Goal: Navigation & Orientation: Find specific page/section

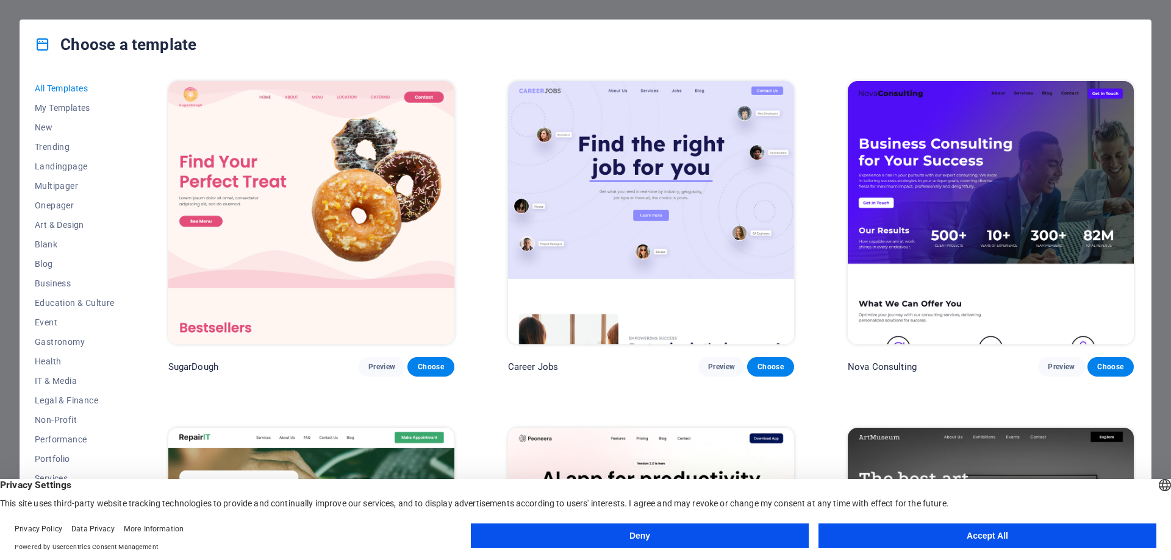
click at [895, 529] on button "Accept All" at bounding box center [987, 536] width 338 height 24
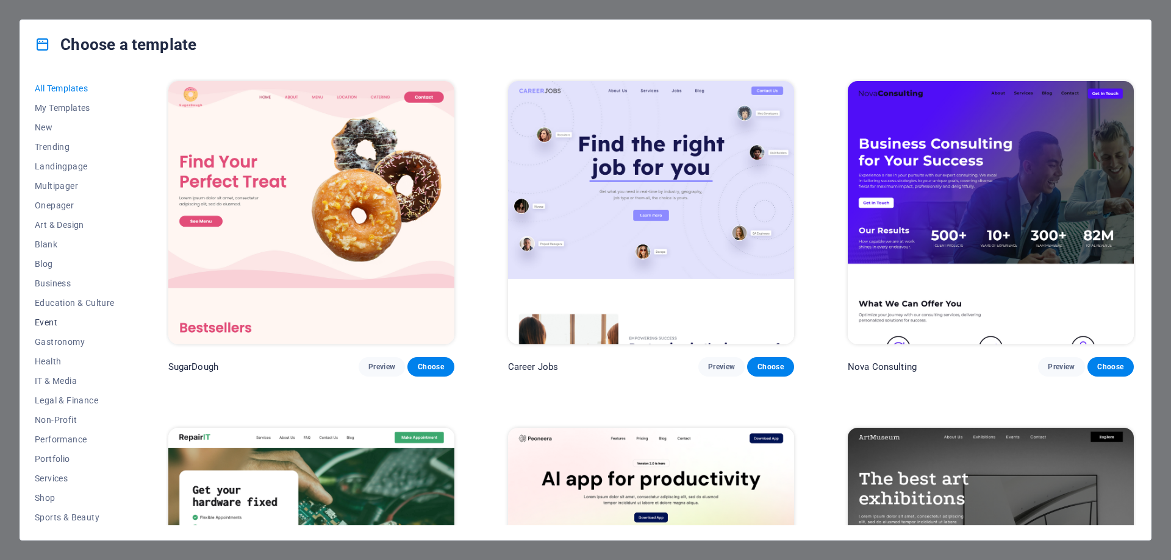
click at [48, 318] on span "Event" at bounding box center [75, 323] width 80 height 10
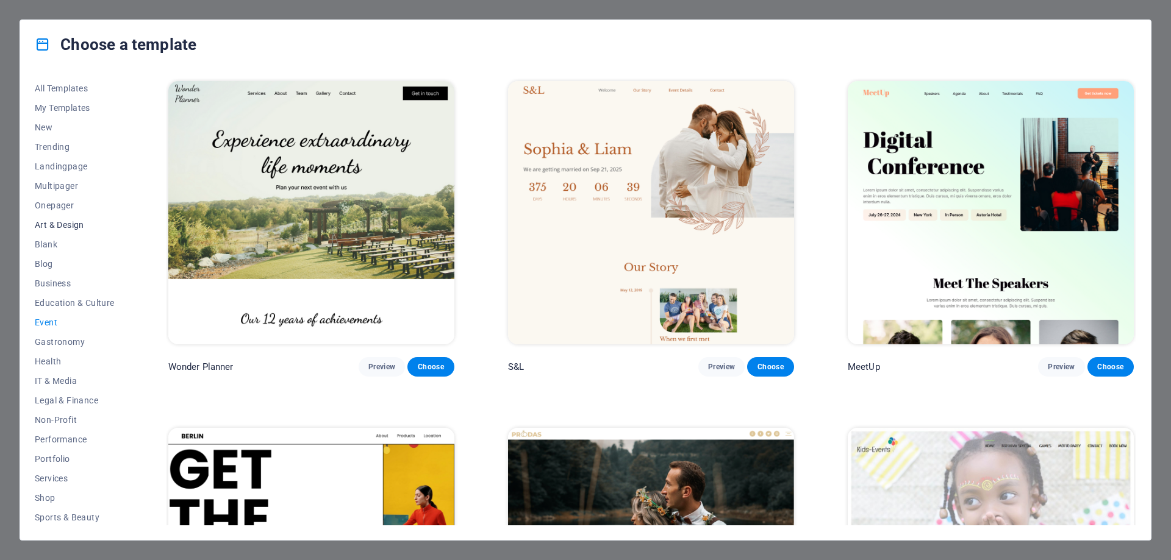
click at [69, 219] on button "Art & Design" at bounding box center [75, 225] width 80 height 20
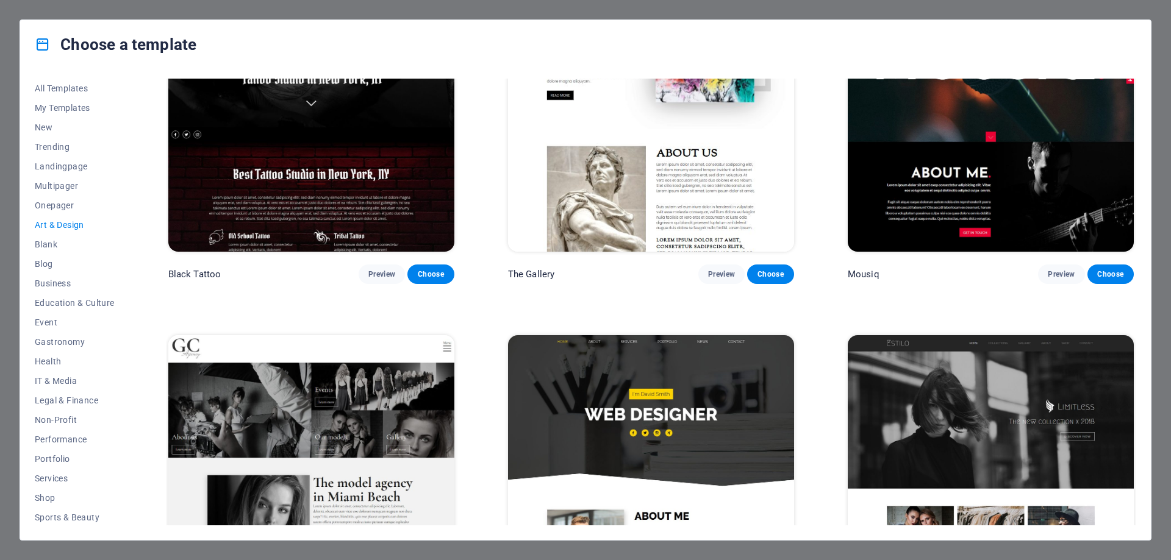
scroll to position [671, 0]
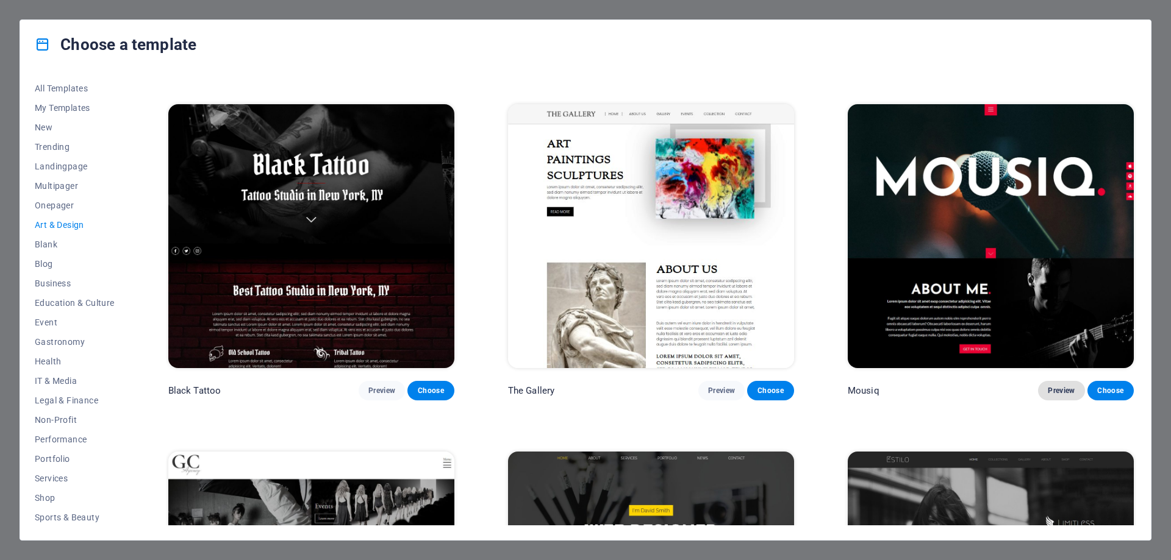
click at [1066, 386] on span "Preview" at bounding box center [1061, 391] width 27 height 10
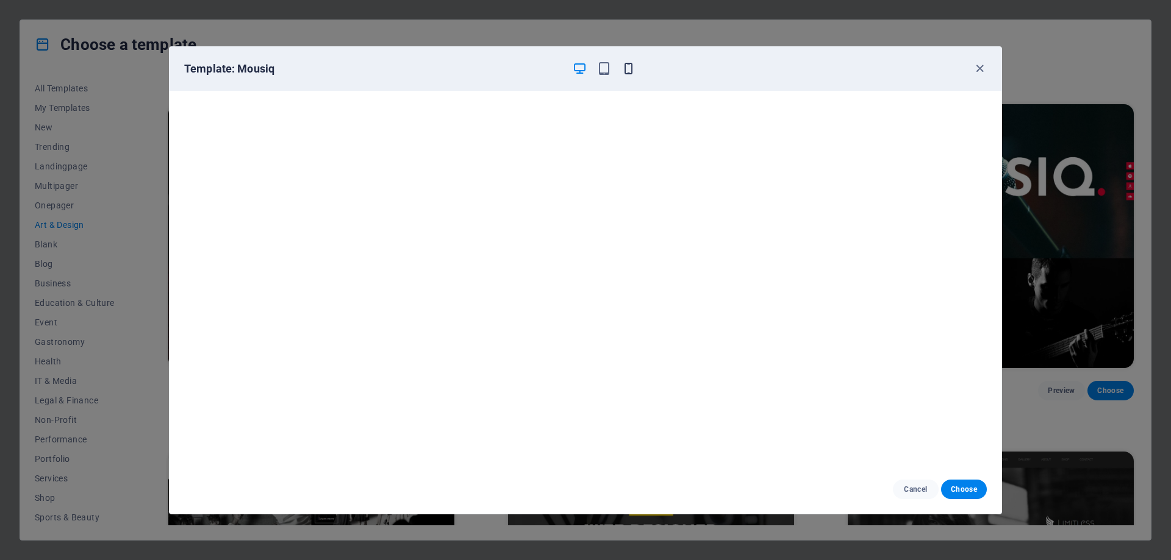
click at [624, 68] on icon "button" at bounding box center [628, 69] width 14 height 14
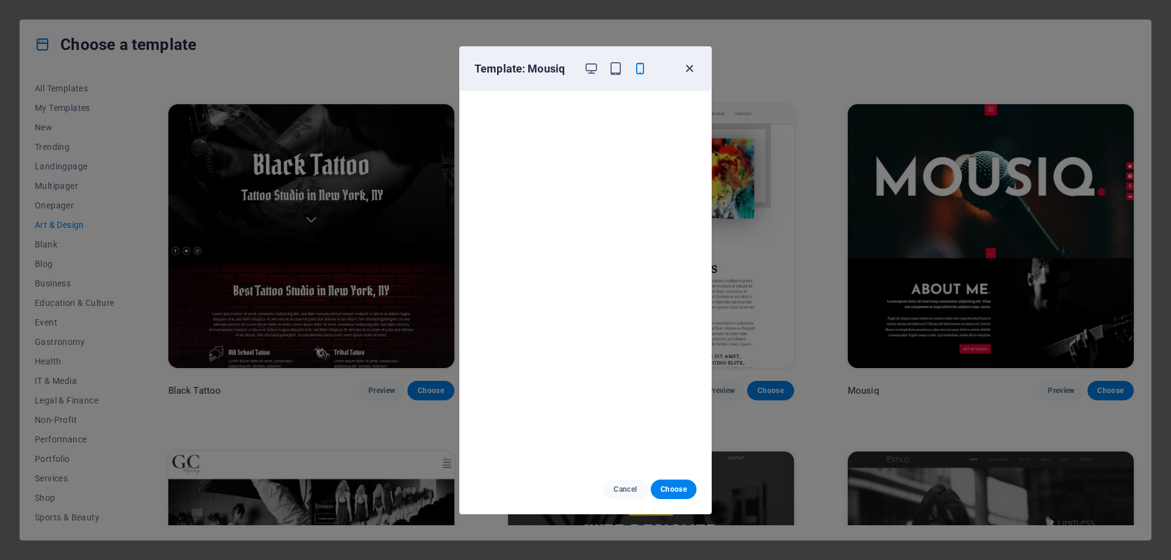
click at [694, 68] on icon "button" at bounding box center [689, 69] width 14 height 14
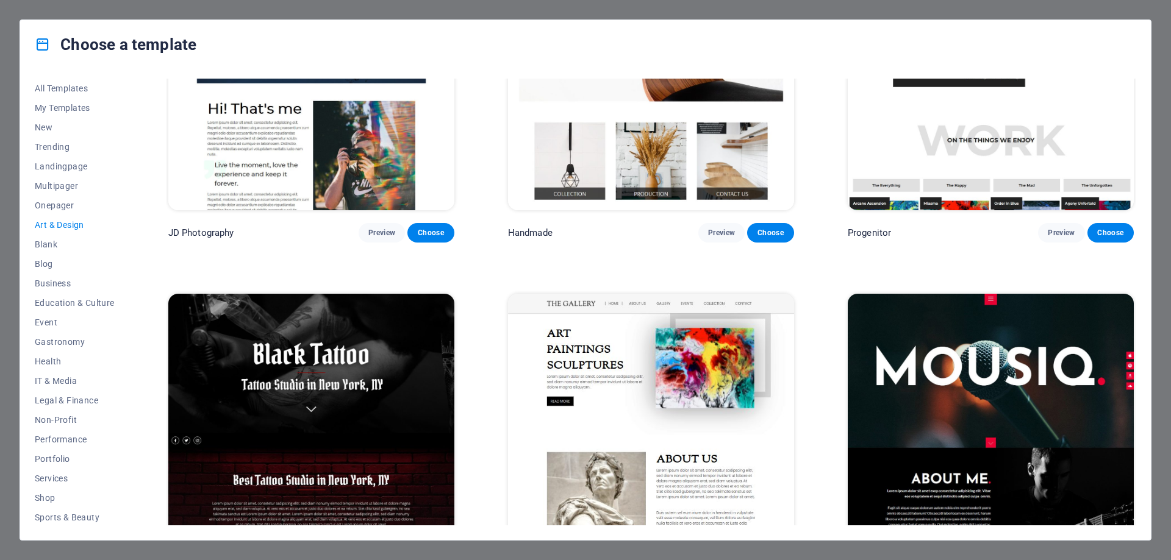
scroll to position [54, 0]
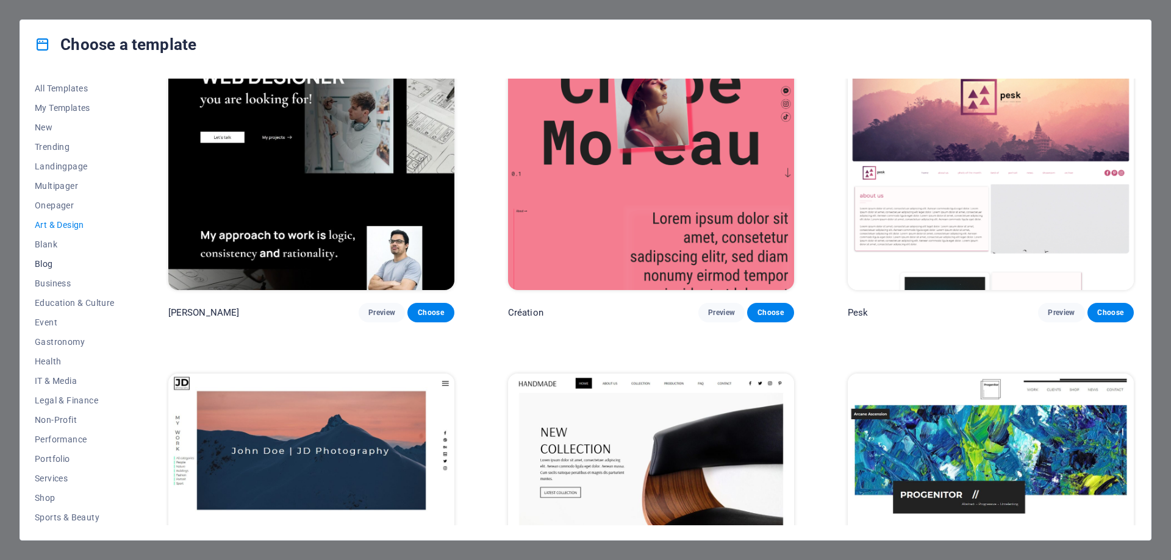
click at [40, 263] on span "Blog" at bounding box center [75, 264] width 80 height 10
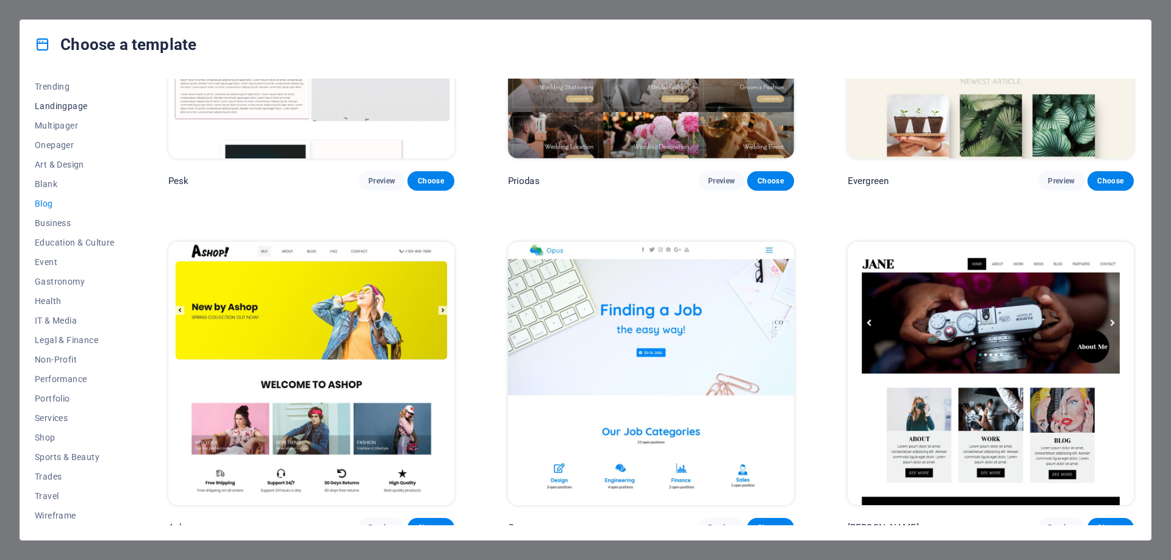
scroll to position [0, 0]
click at [68, 109] on span "My Templates" at bounding box center [75, 108] width 80 height 10
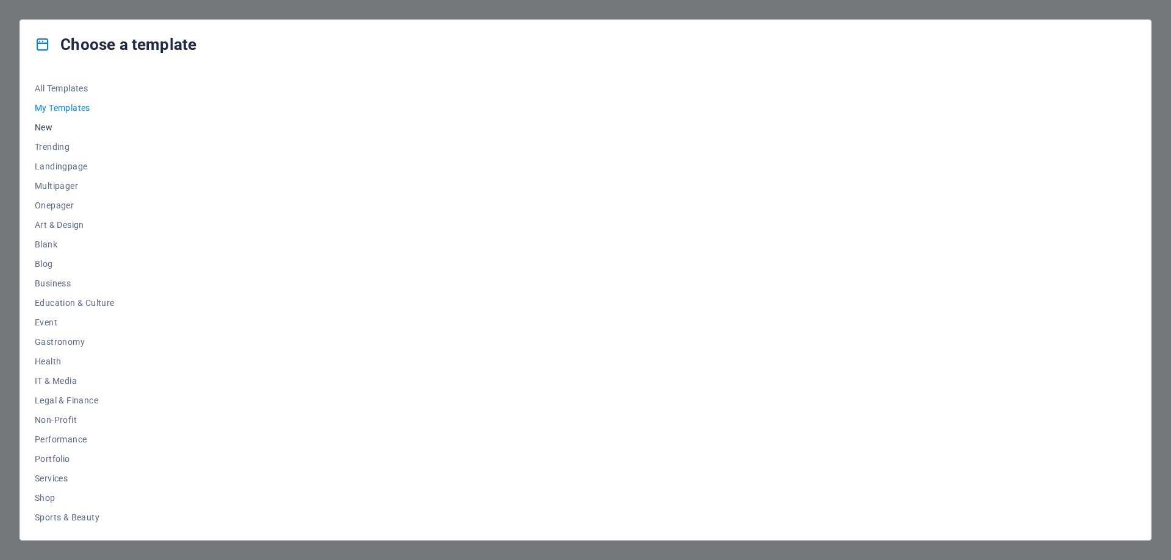
click at [49, 124] on span "New" at bounding box center [75, 128] width 80 height 10
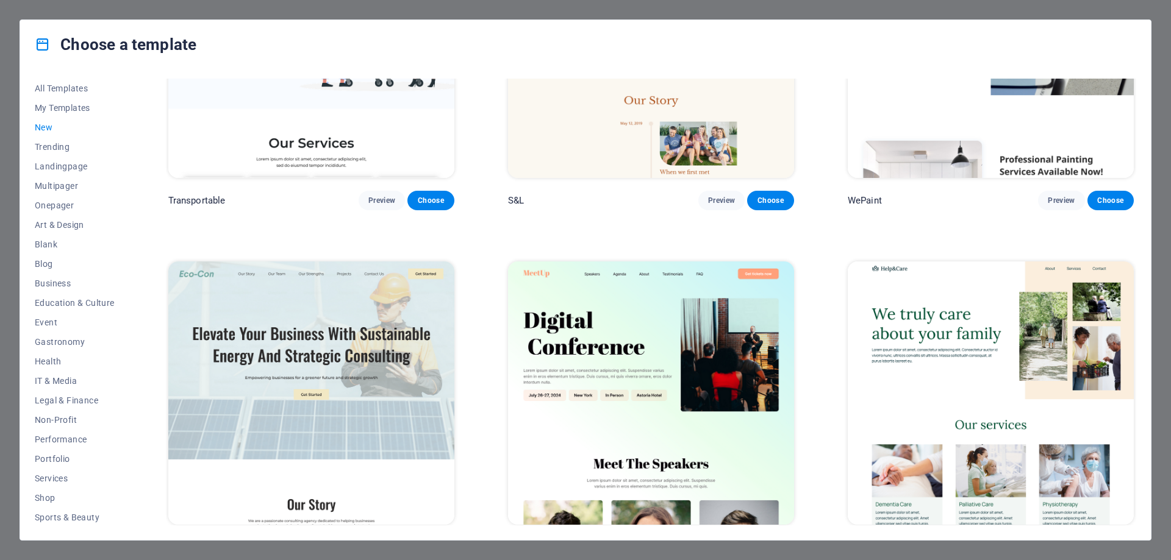
scroll to position [1579, 0]
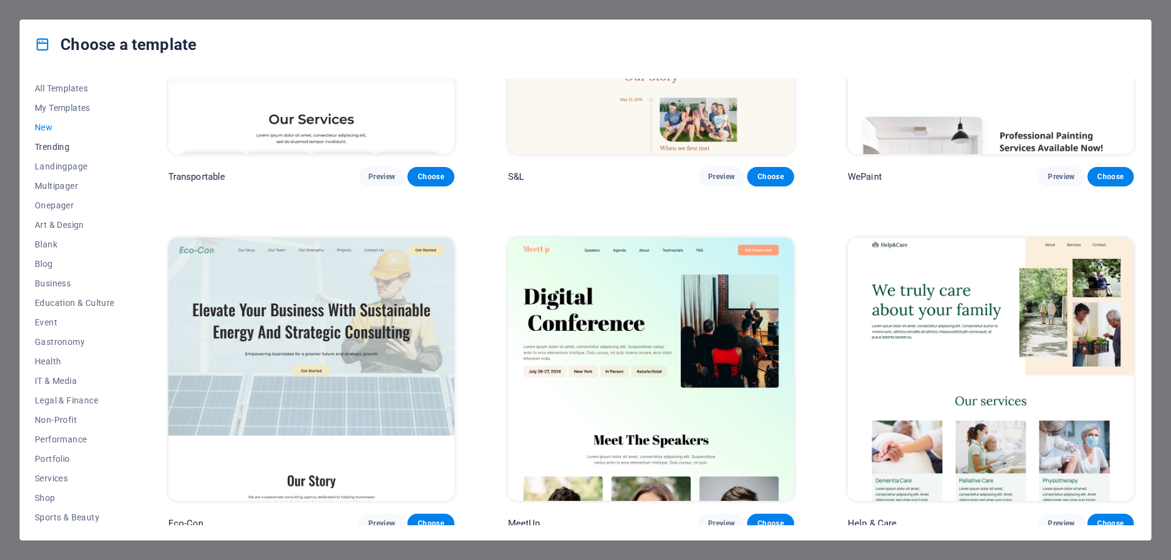
click at [60, 141] on button "Trending" at bounding box center [75, 147] width 80 height 20
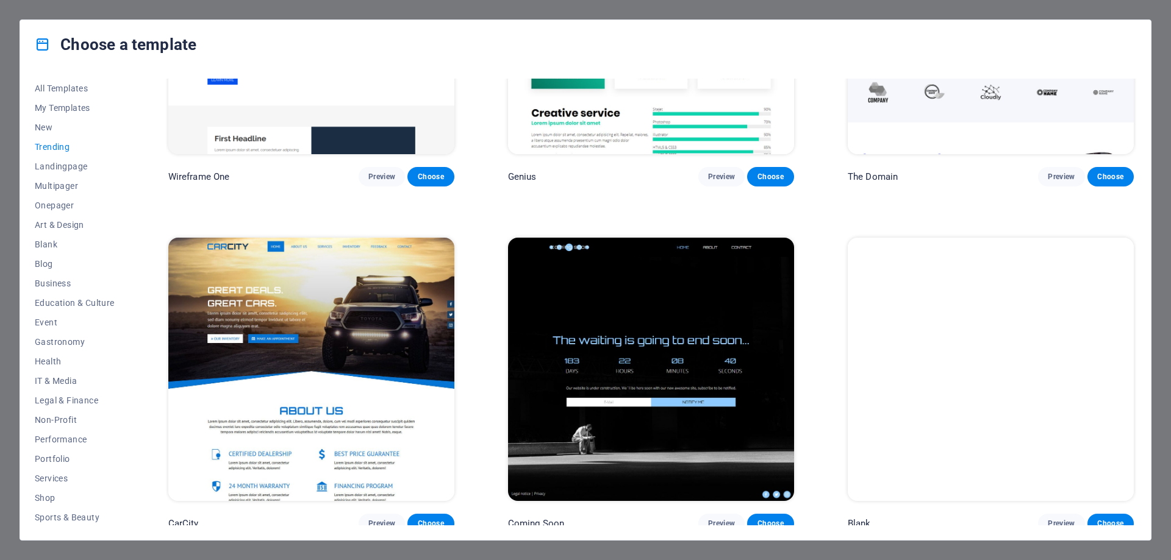
scroll to position [887, 0]
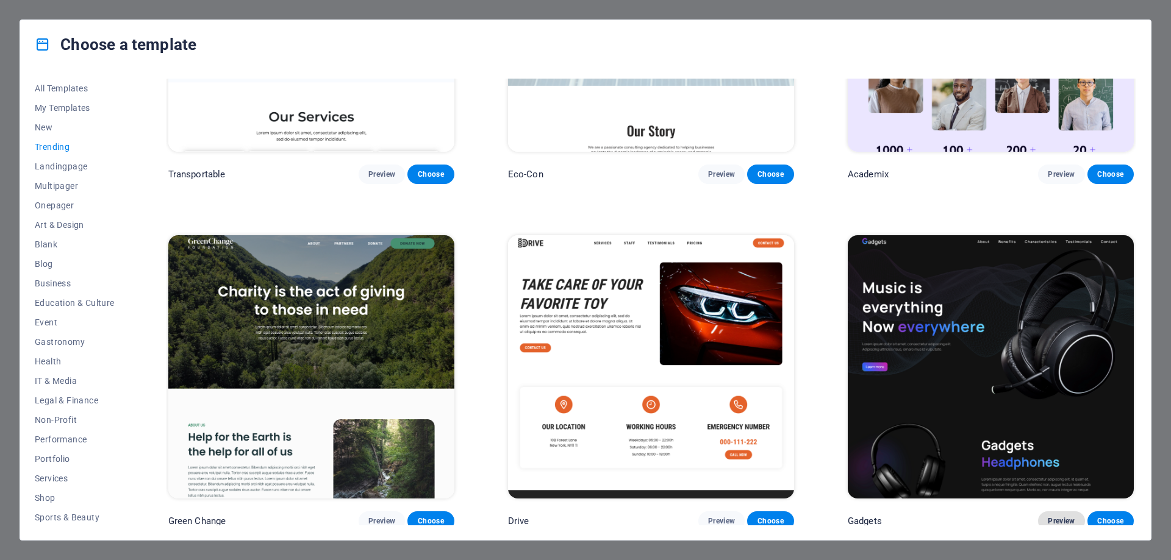
click at [1053, 517] on span "Preview" at bounding box center [1061, 522] width 27 height 10
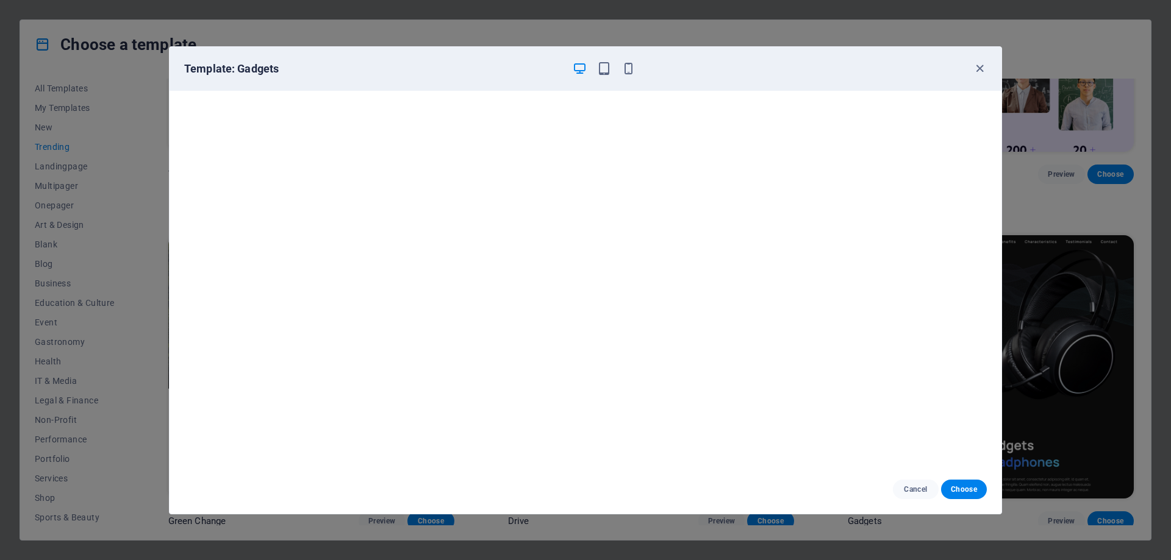
scroll to position [0, 0]
click at [976, 70] on icon "button" at bounding box center [980, 69] width 14 height 14
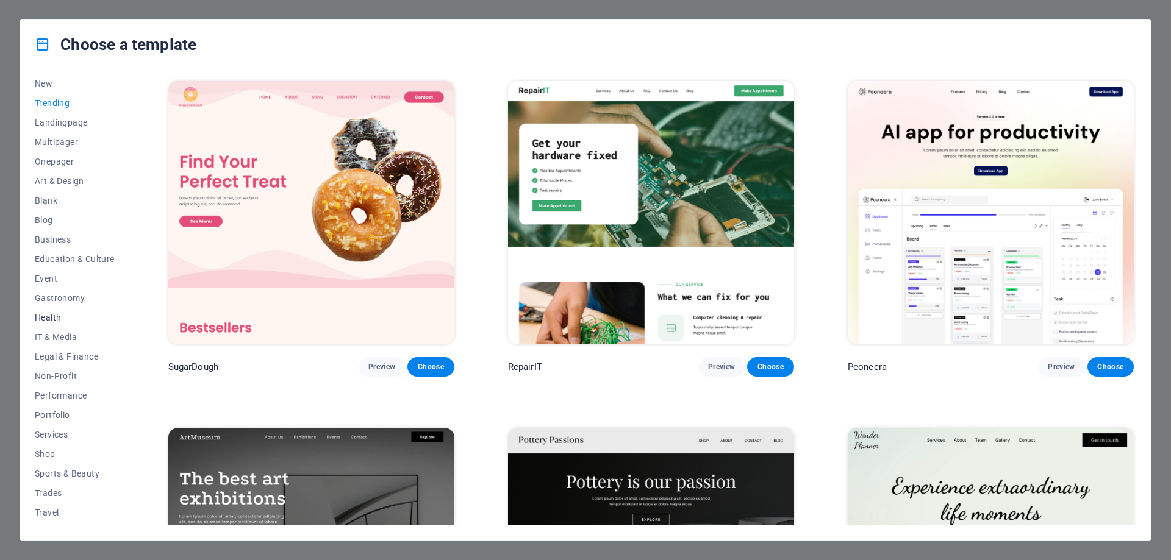
scroll to position [60, 0]
click at [75, 376] on span "Performance" at bounding box center [75, 379] width 80 height 10
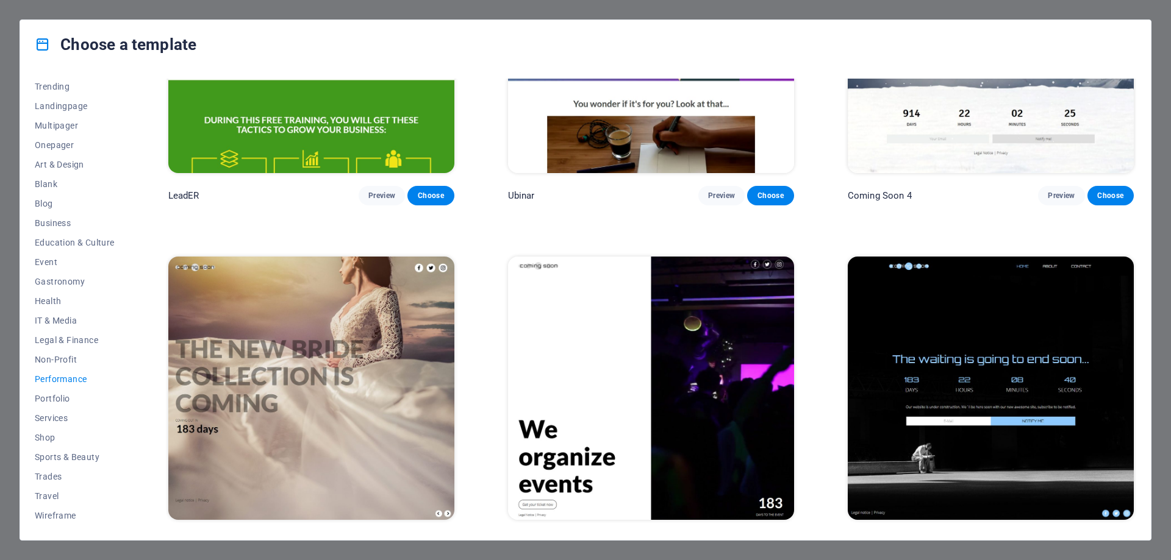
scroll to position [1579, 0]
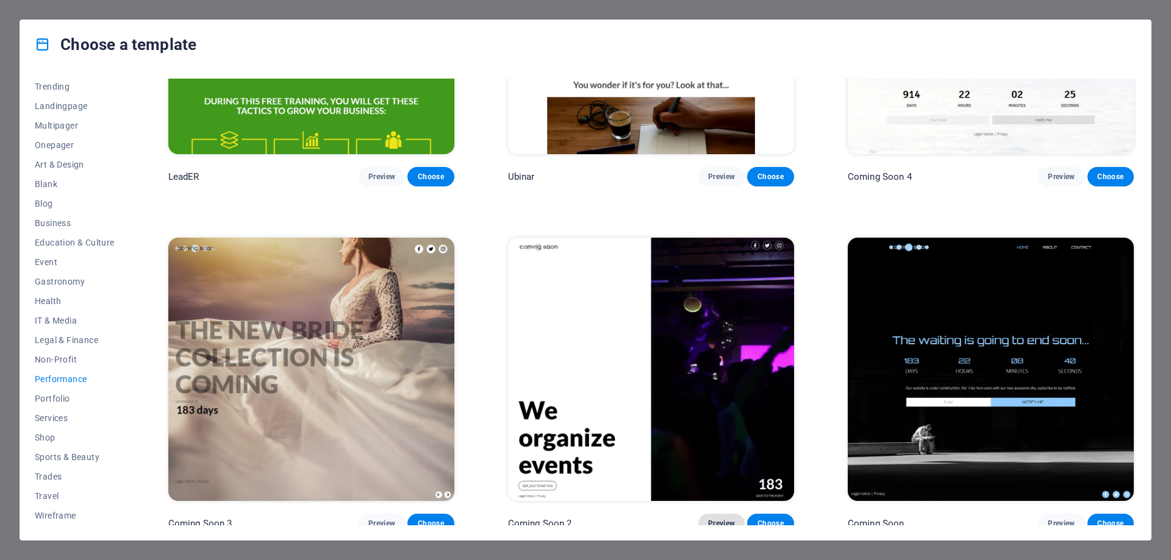
click at [711, 519] on span "Preview" at bounding box center [721, 524] width 27 height 10
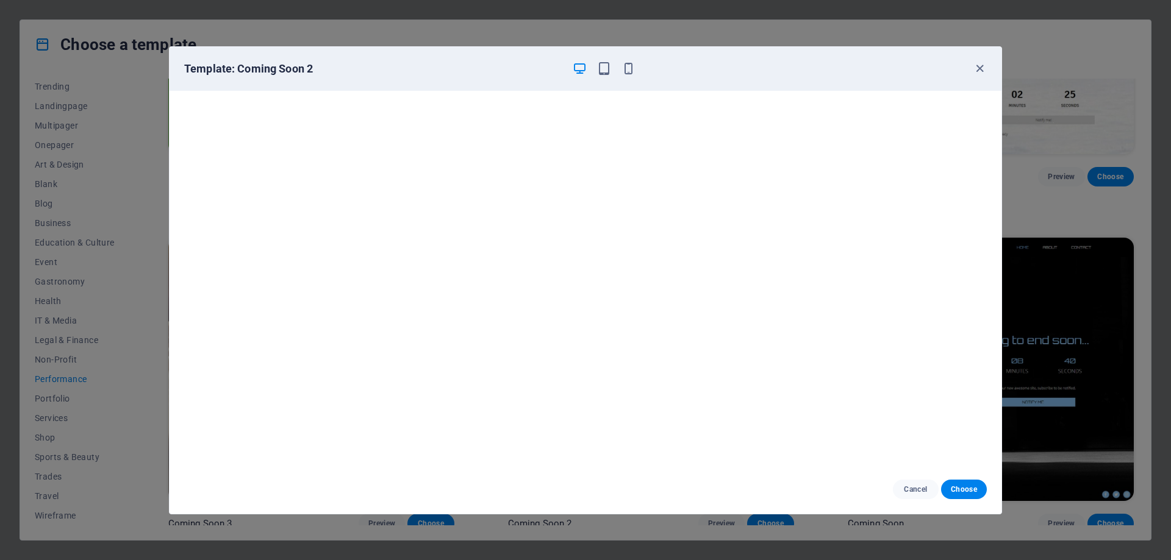
scroll to position [3, 0]
click at [980, 70] on icon "button" at bounding box center [980, 69] width 14 height 14
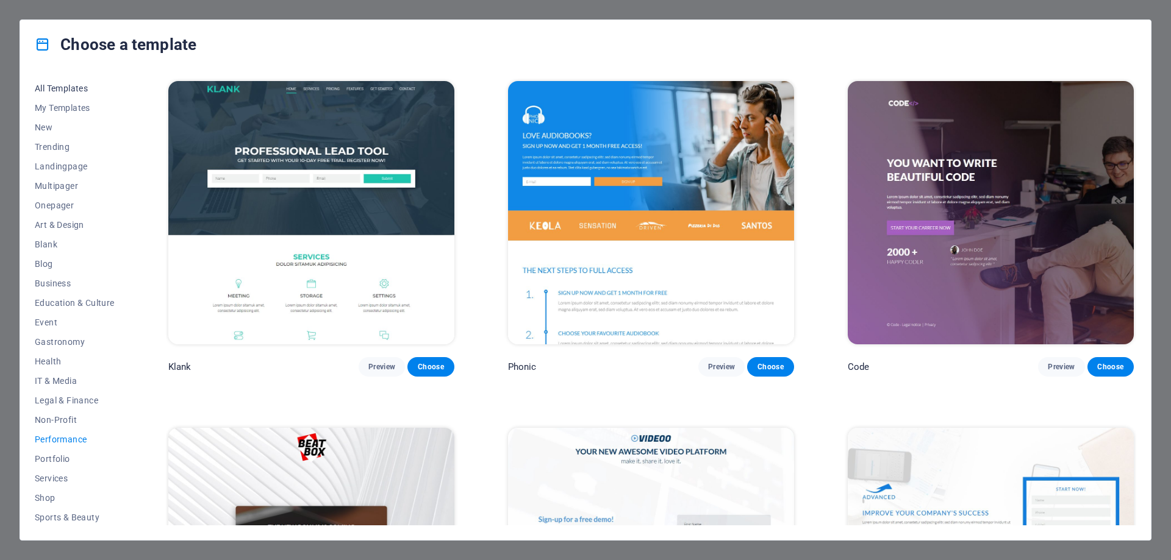
scroll to position [60, 0]
click at [66, 355] on span "Non-Profit" at bounding box center [75, 360] width 80 height 10
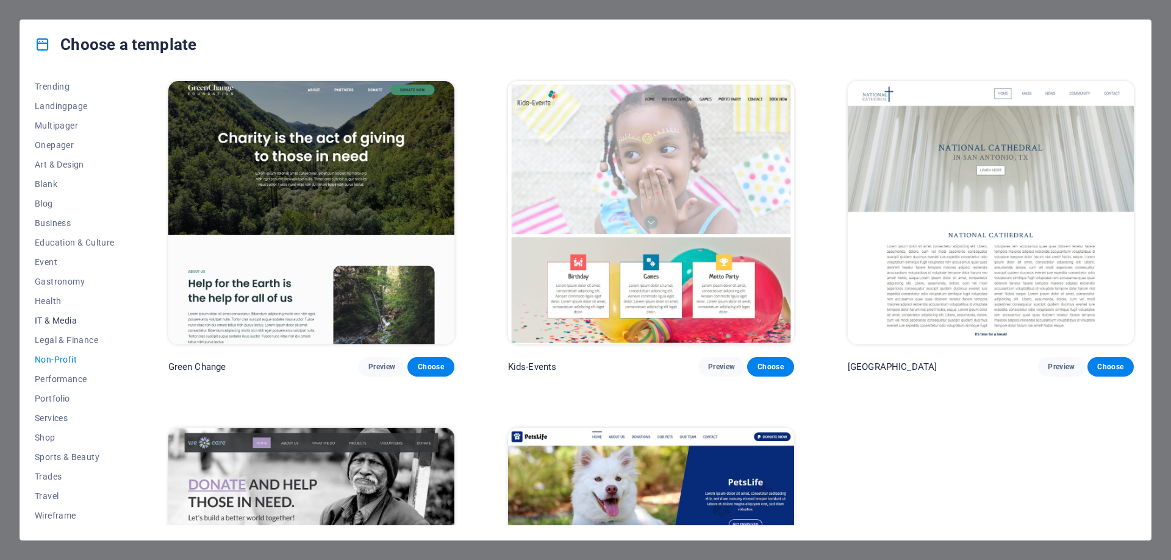
click at [67, 317] on span "IT & Media" at bounding box center [75, 321] width 80 height 10
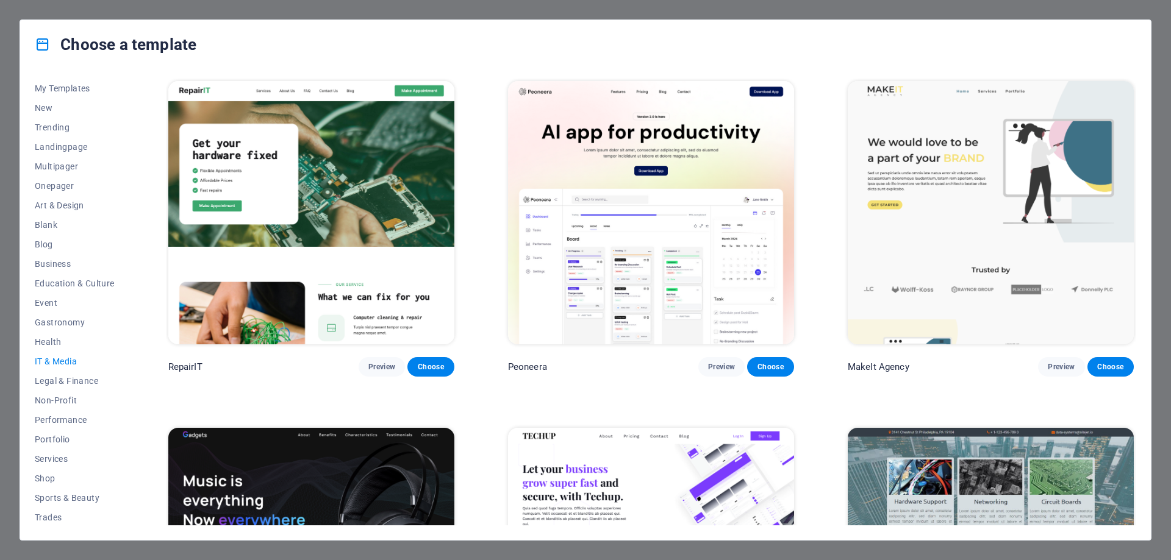
scroll to position [0, 0]
click at [862, 69] on div "All Templates My Templates New Trending Landingpage Multipager Onepager Art & D…" at bounding box center [585, 304] width 1131 height 471
click at [81, 166] on span "Landingpage" at bounding box center [75, 167] width 80 height 10
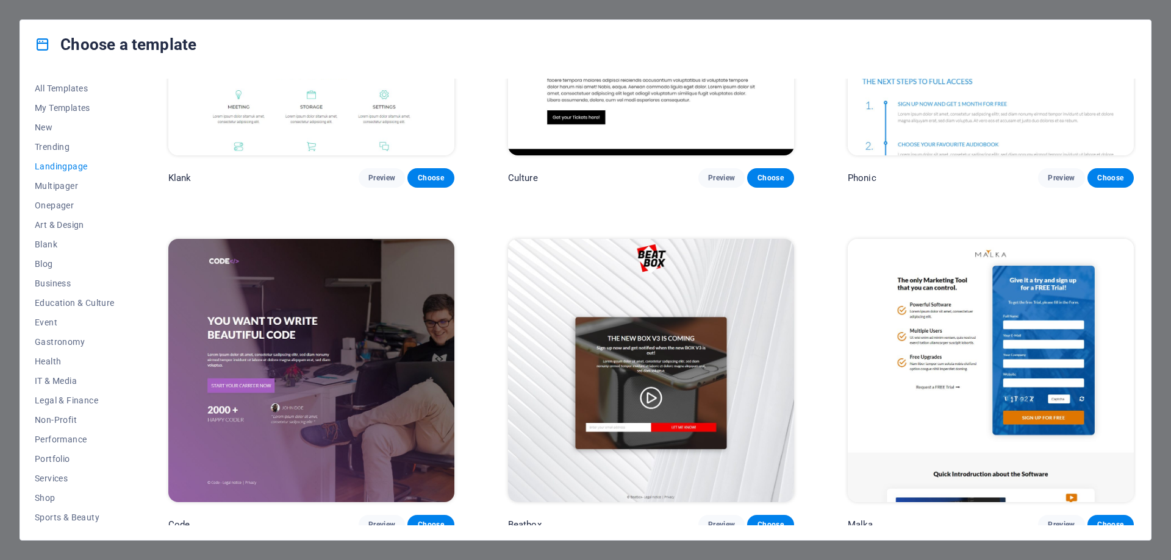
scroll to position [305, 0]
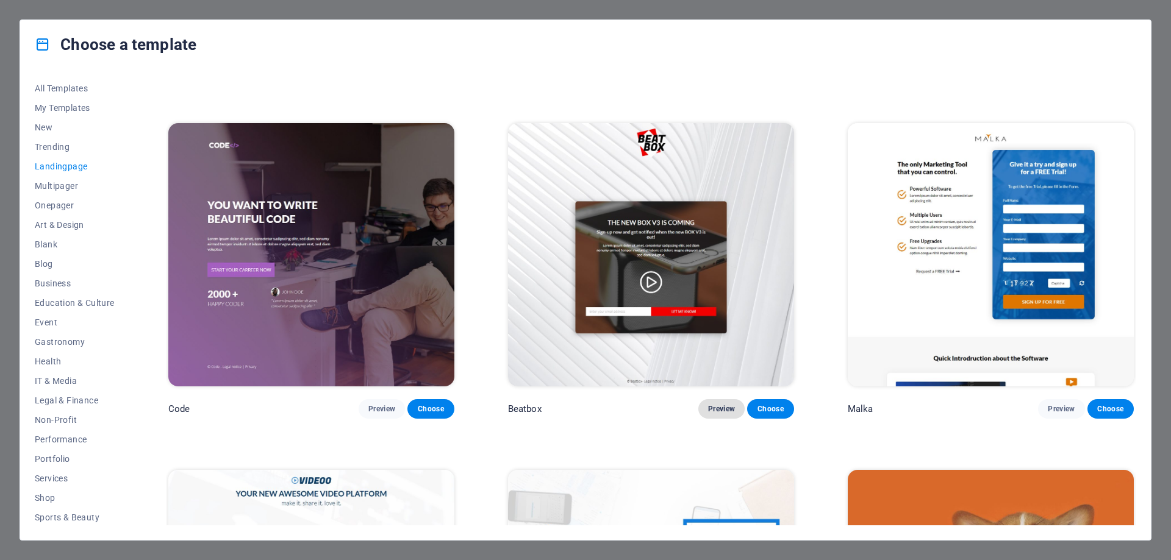
click at [724, 408] on span "Preview" at bounding box center [721, 409] width 27 height 10
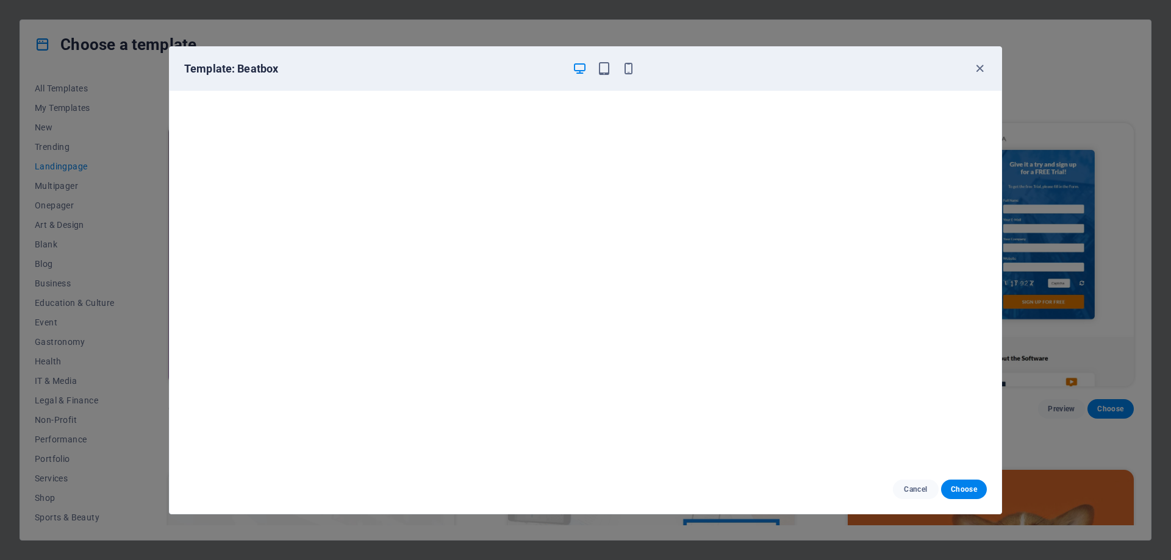
scroll to position [0, 0]
click at [984, 65] on icon "button" at bounding box center [980, 69] width 14 height 14
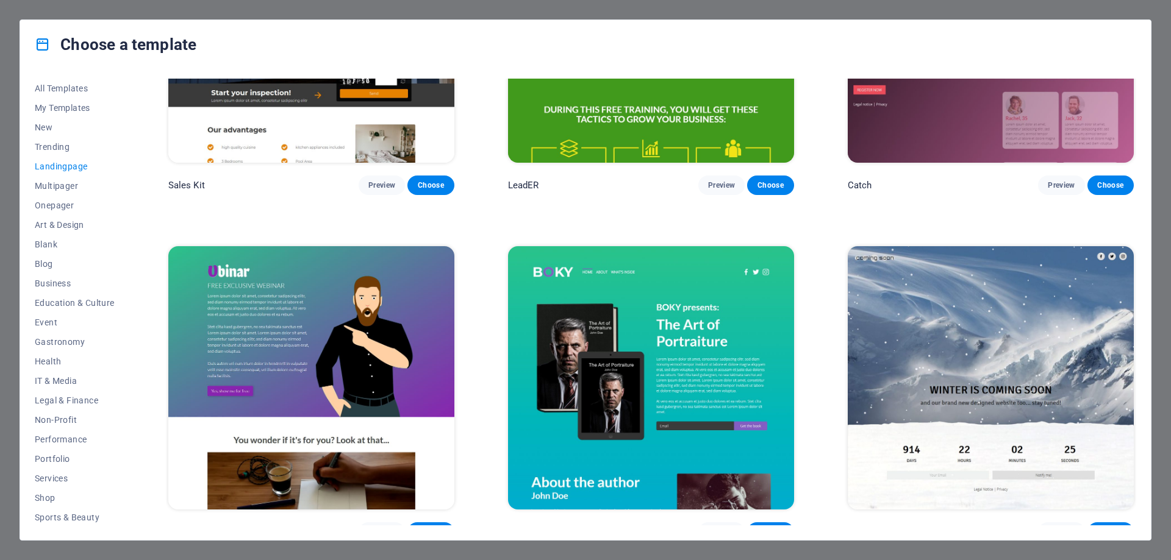
scroll to position [2250, 0]
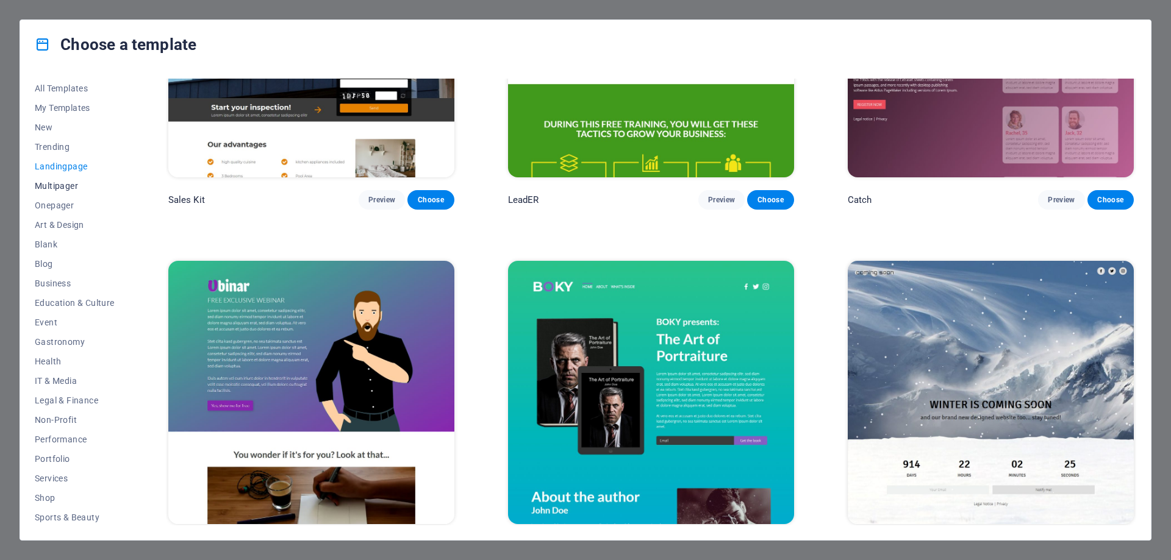
click at [71, 185] on span "Multipager" at bounding box center [75, 186] width 80 height 10
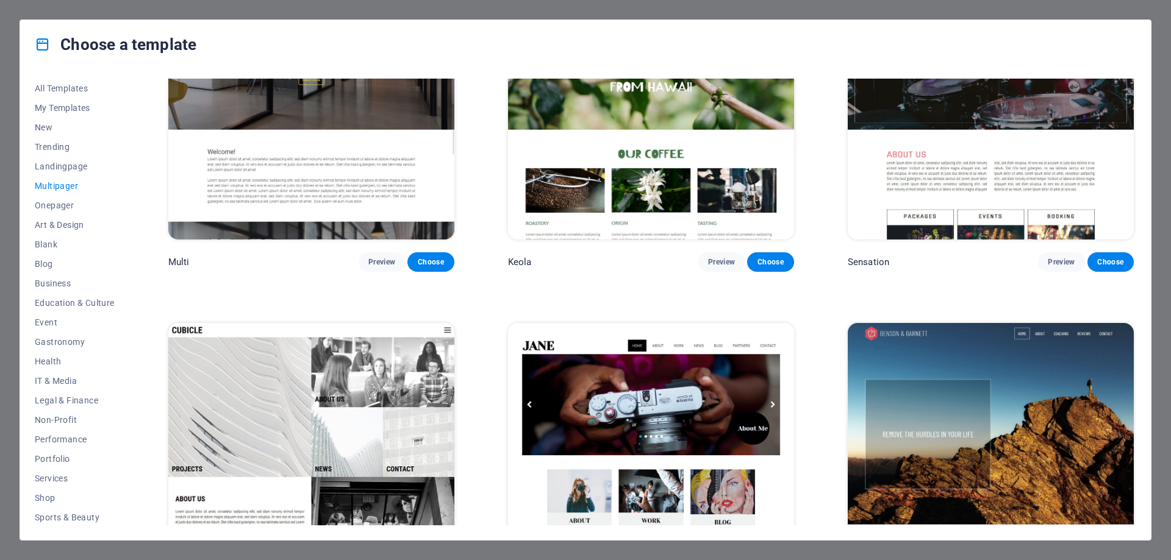
scroll to position [7498, 0]
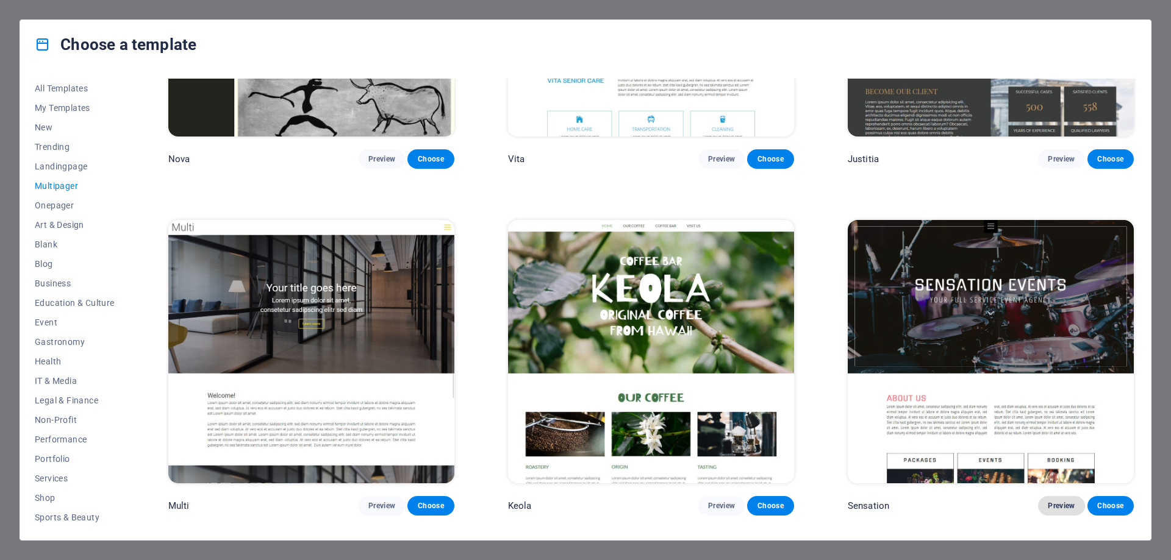
click at [1050, 501] on span "Preview" at bounding box center [1061, 506] width 27 height 10
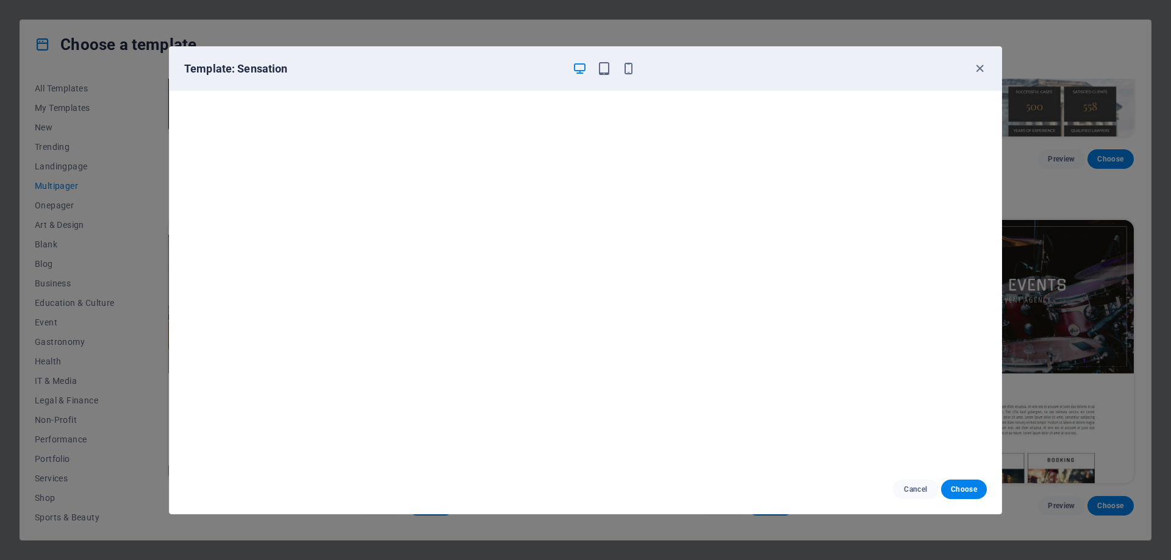
scroll to position [0, 0]
click at [626, 62] on icon "button" at bounding box center [628, 69] width 14 height 14
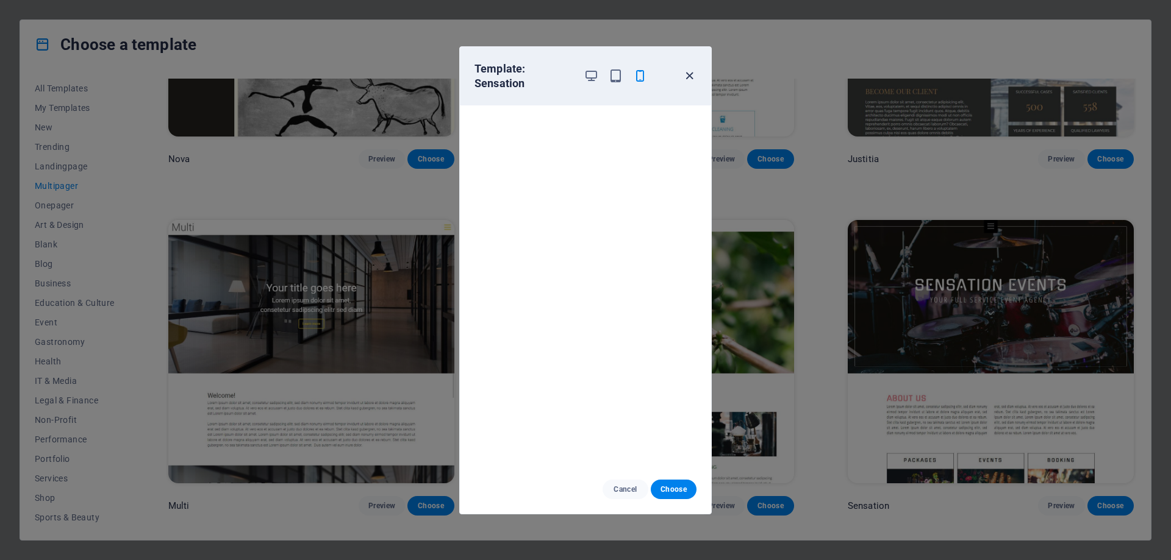
click at [690, 76] on icon "button" at bounding box center [689, 76] width 14 height 14
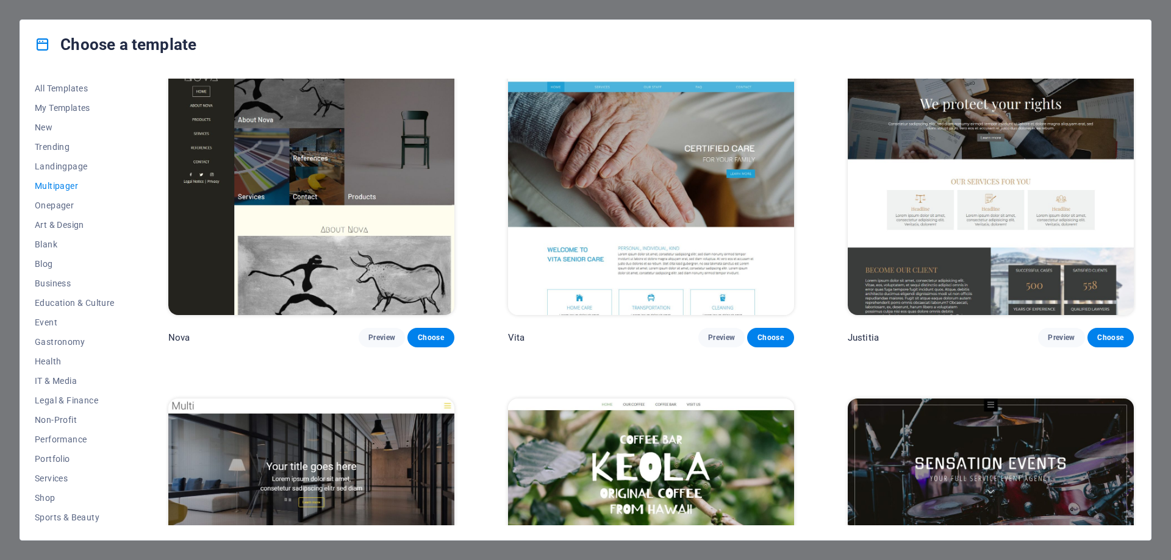
scroll to position [7315, 0]
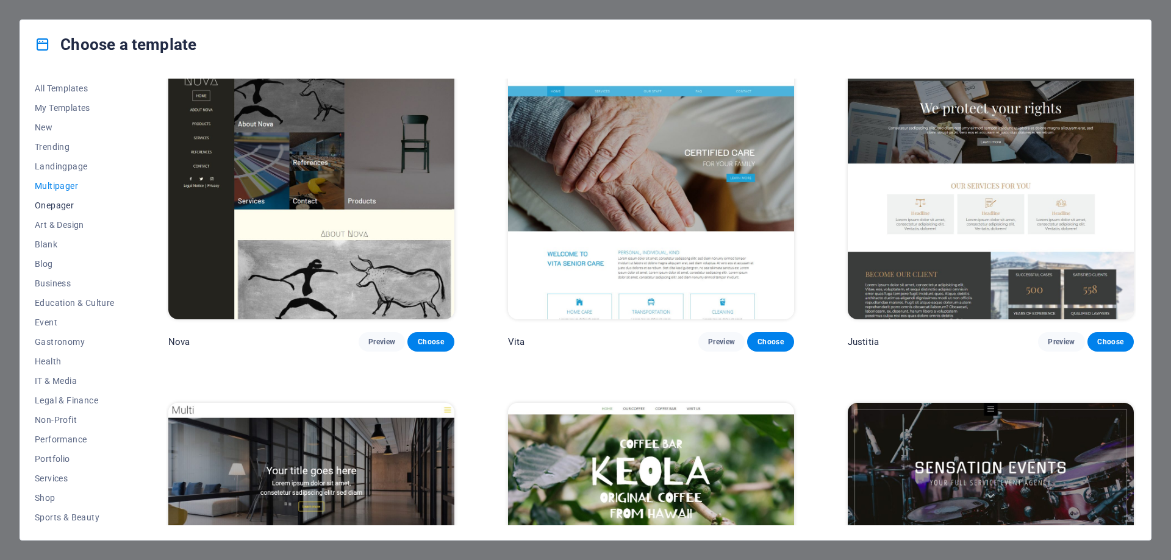
click at [61, 204] on span "Onepager" at bounding box center [75, 206] width 80 height 10
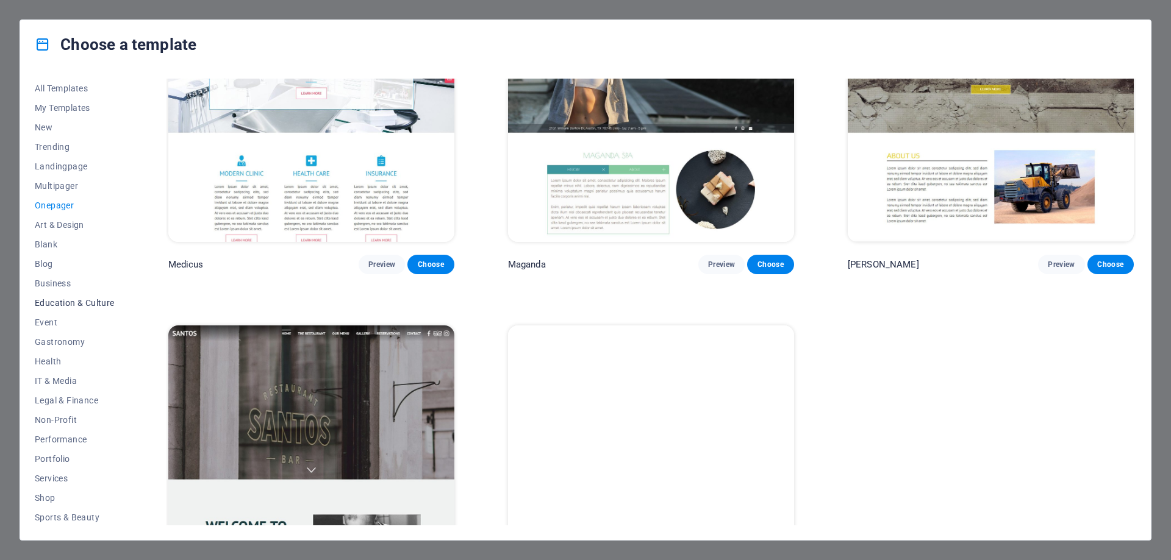
scroll to position [60, 0]
click at [59, 395] on span "Portfolio" at bounding box center [75, 399] width 80 height 10
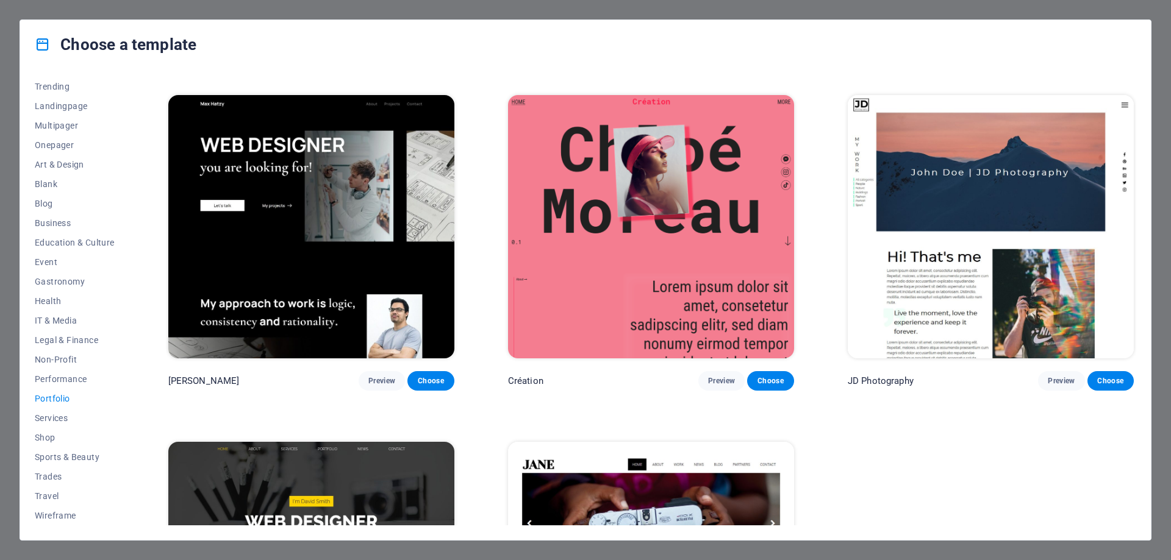
scroll to position [366, 0]
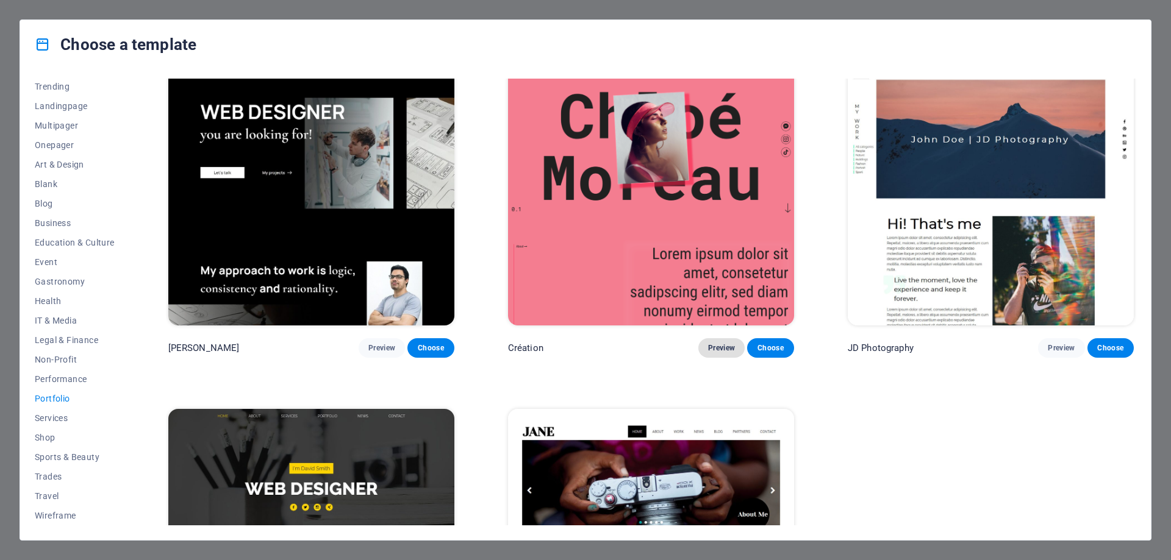
click at [723, 346] on span "Preview" at bounding box center [721, 348] width 27 height 10
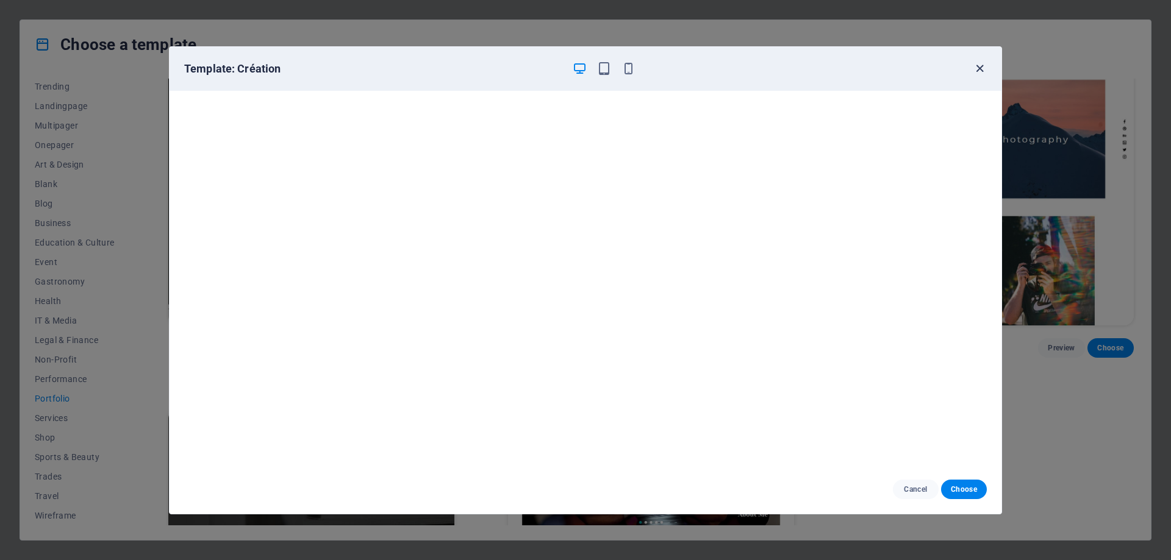
click at [979, 67] on icon "button" at bounding box center [980, 69] width 14 height 14
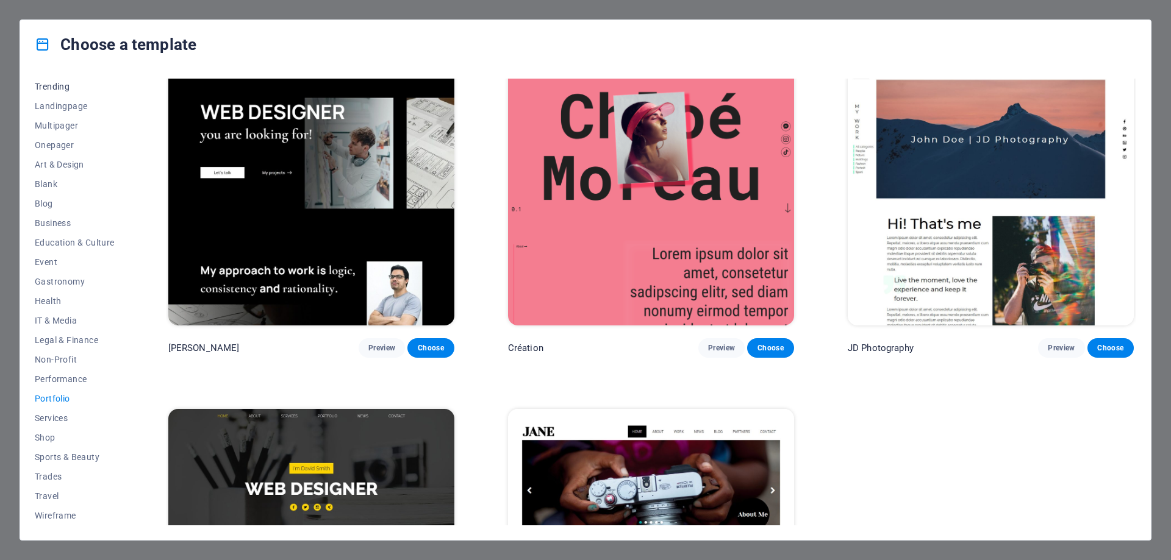
click at [66, 85] on span "Trending" at bounding box center [75, 87] width 80 height 10
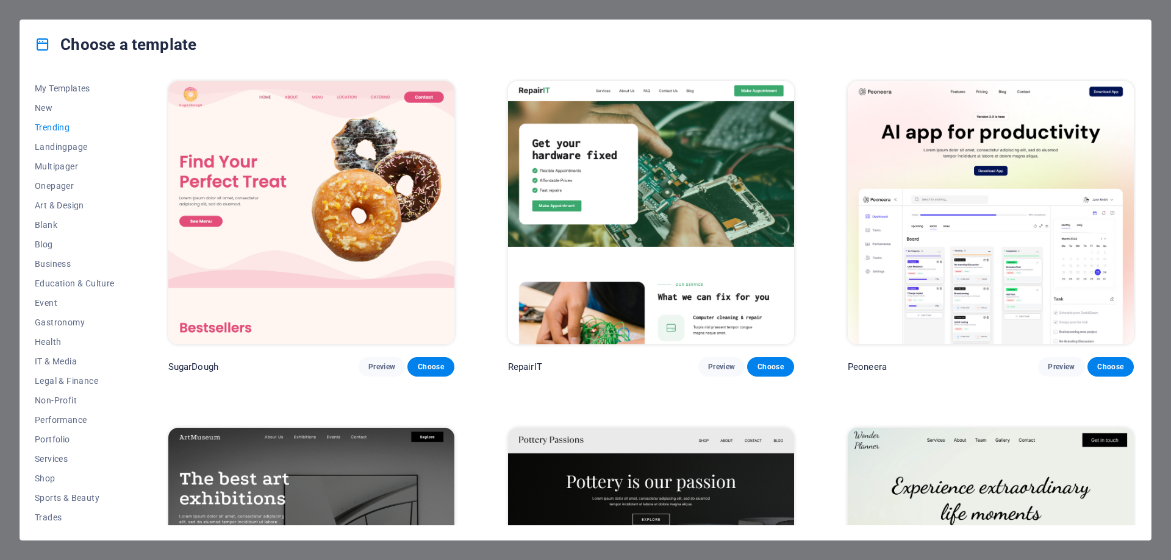
scroll to position [0, 0]
click at [76, 85] on span "All Templates" at bounding box center [75, 89] width 80 height 10
